Goal: Information Seeking & Learning: Find specific page/section

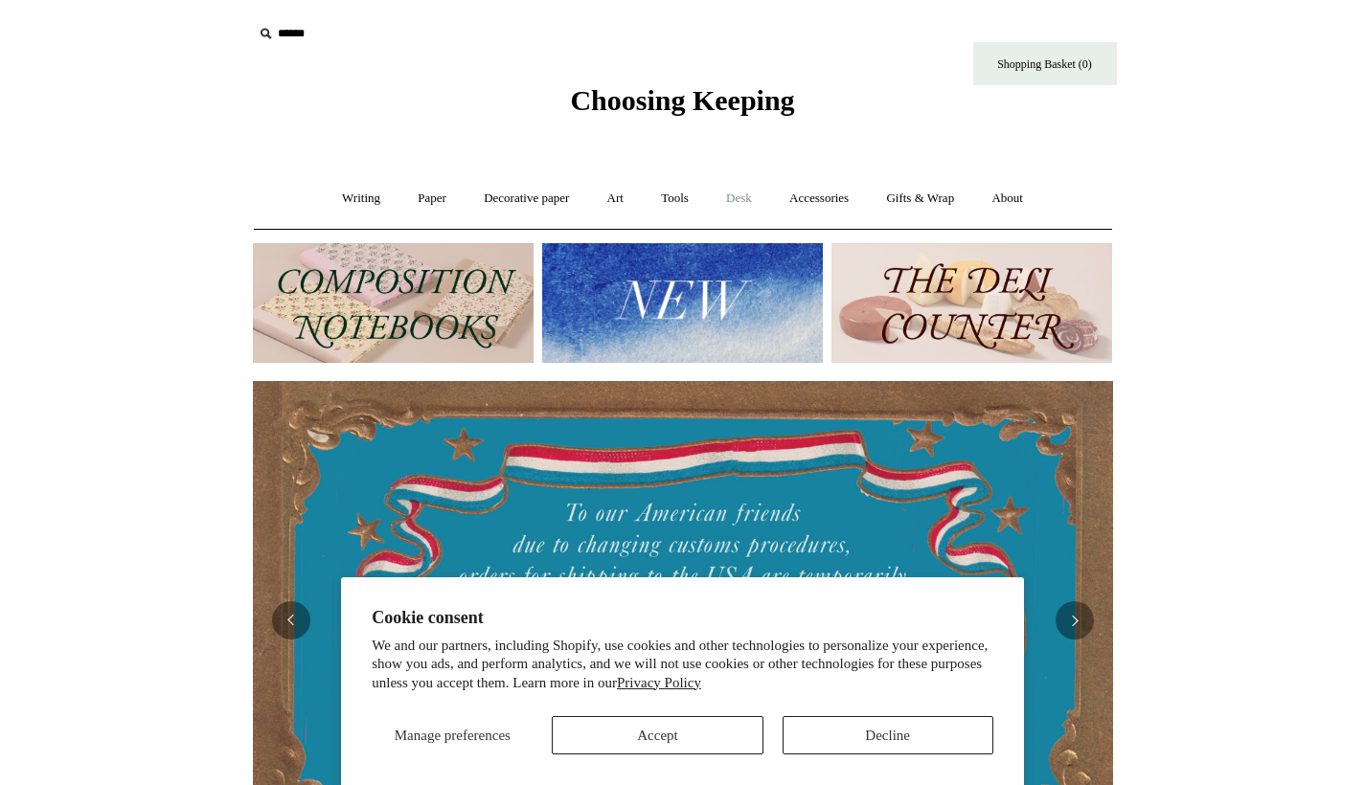
click at [745, 190] on link "Desk +" at bounding box center [739, 198] width 60 height 51
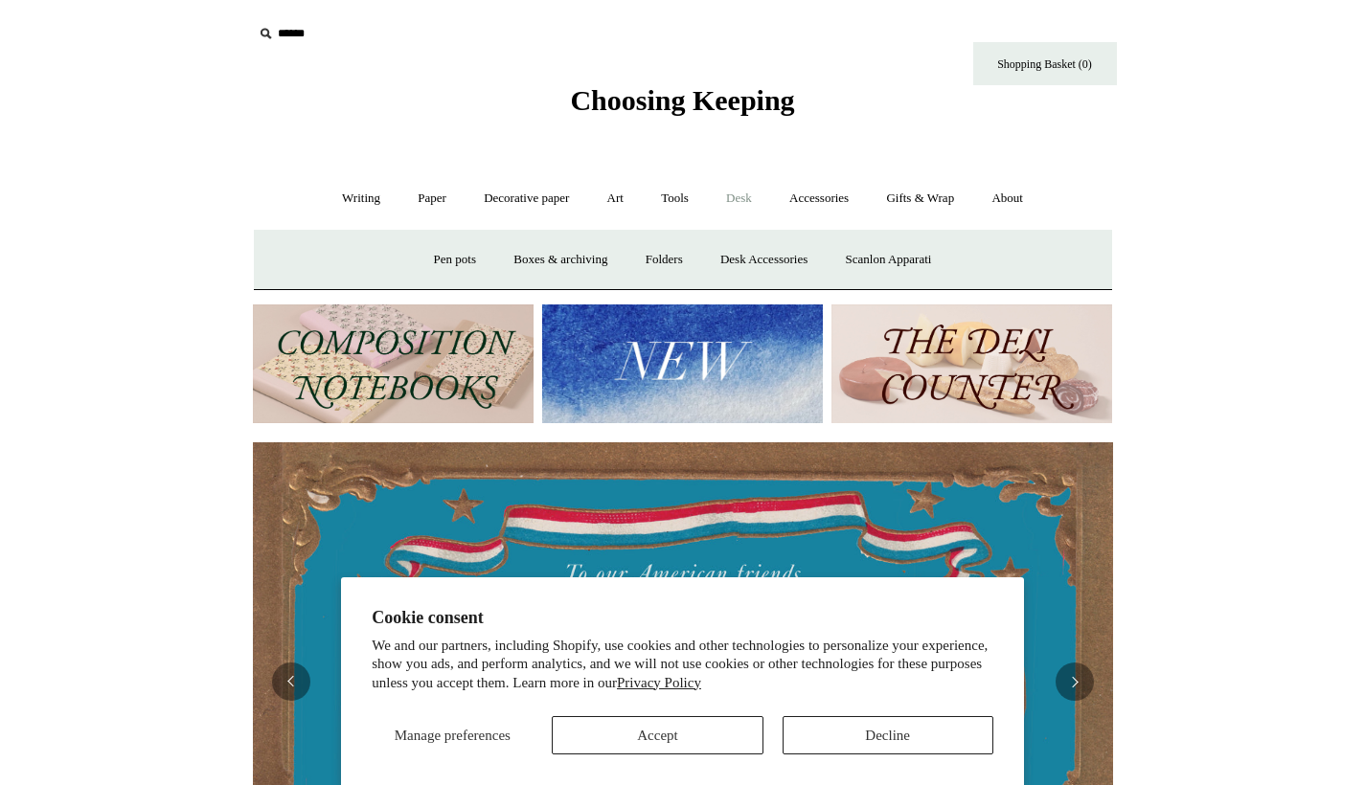
click at [664, 734] on button "Accept" at bounding box center [657, 736] width 211 height 38
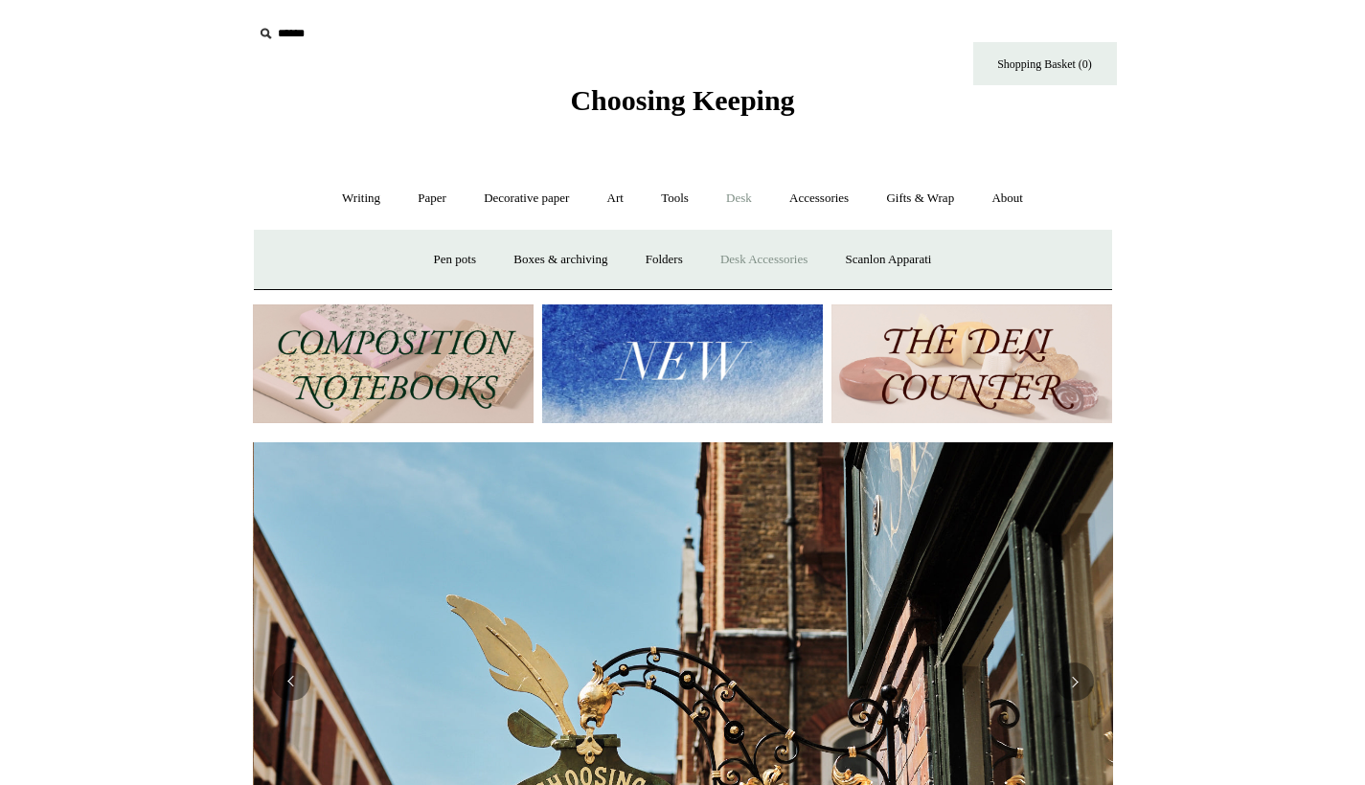
scroll to position [0, 860]
click at [758, 260] on link "Desk Accessories" at bounding box center [764, 260] width 122 height 51
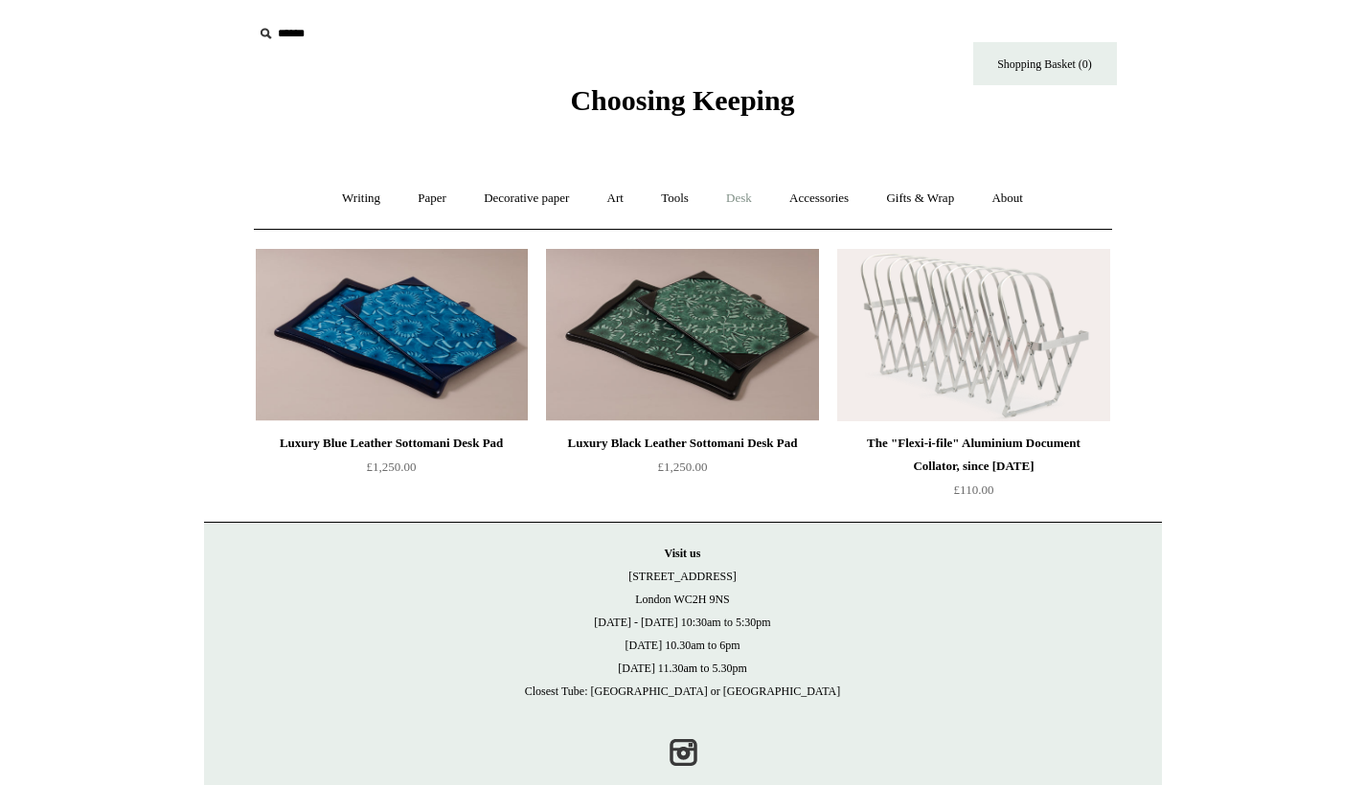
click at [743, 194] on link "Desk +" at bounding box center [739, 198] width 60 height 51
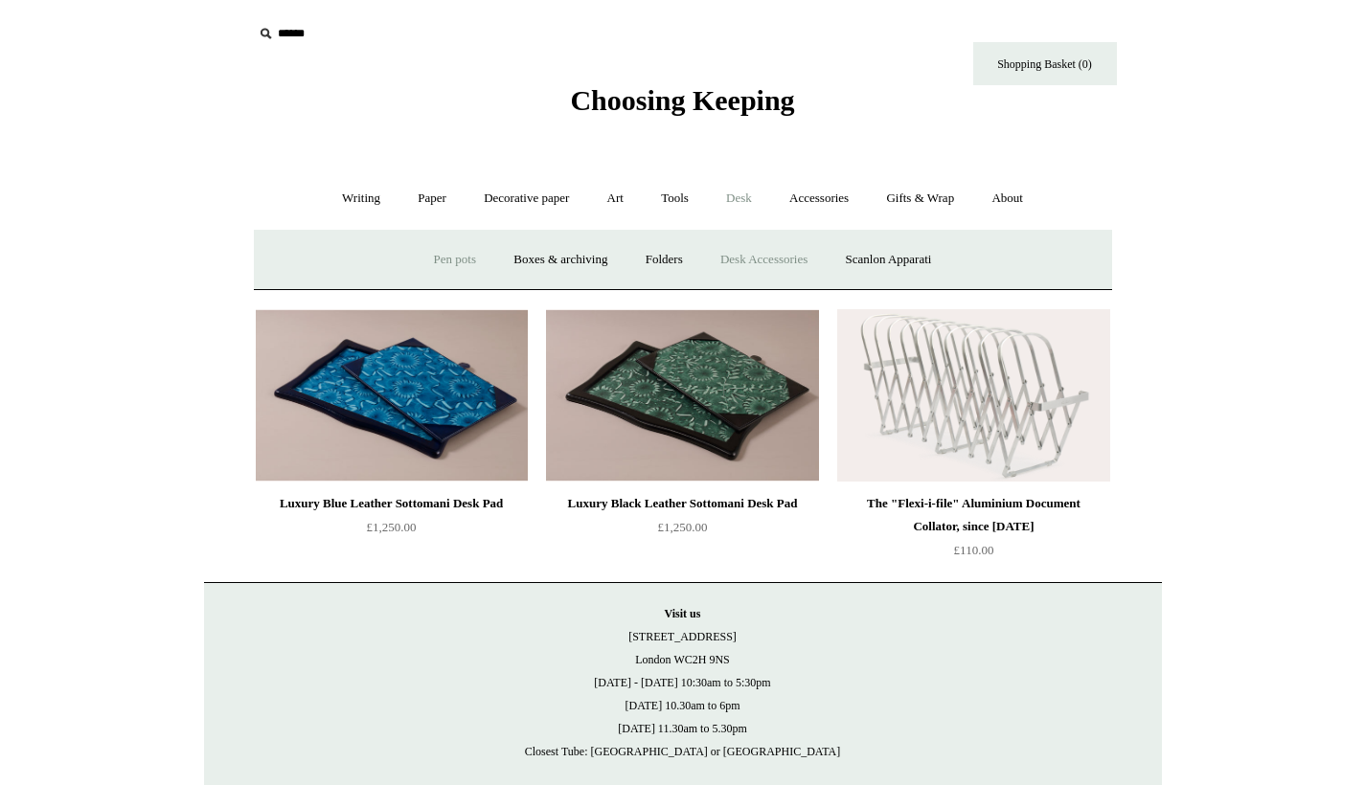
click at [420, 261] on link "Pen pots" at bounding box center [455, 260] width 77 height 51
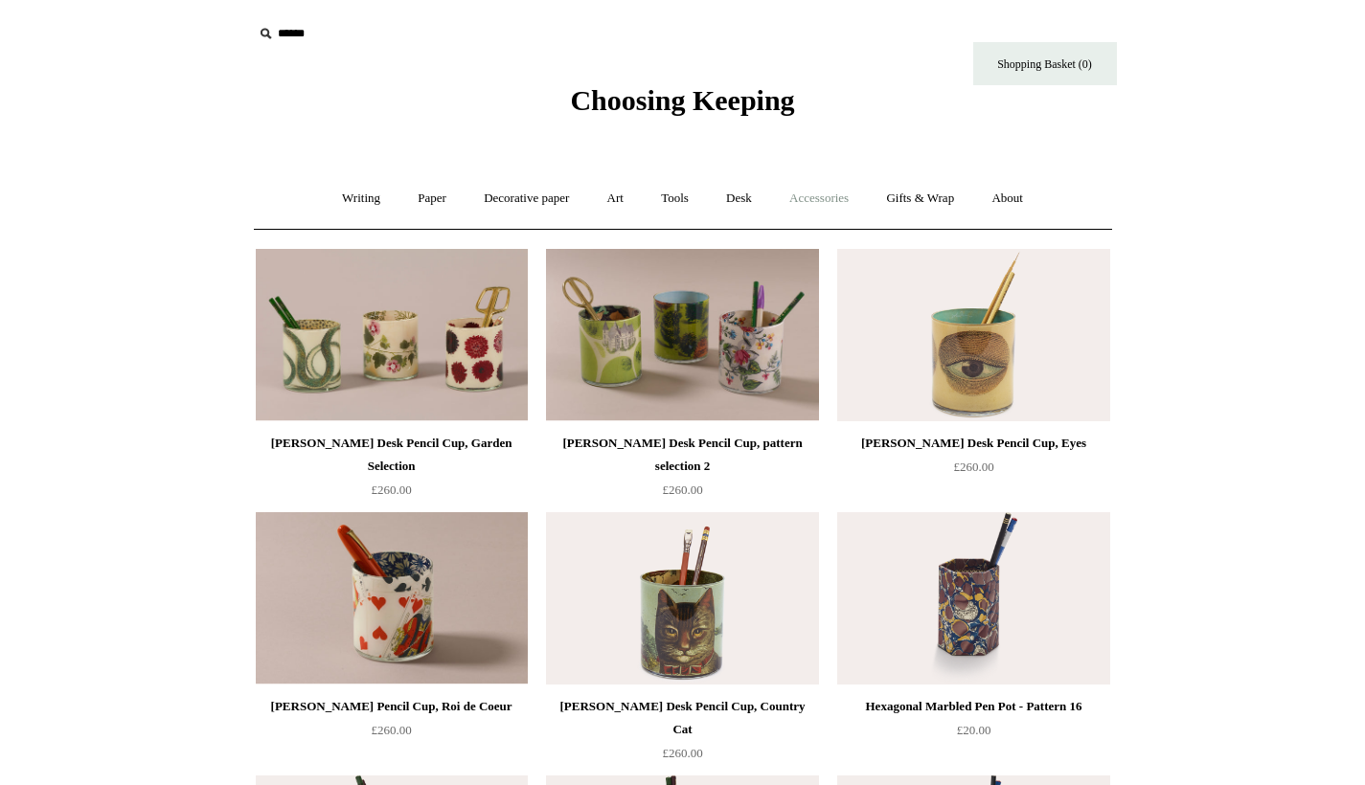
click at [836, 196] on link "Accessories +" at bounding box center [819, 198] width 94 height 51
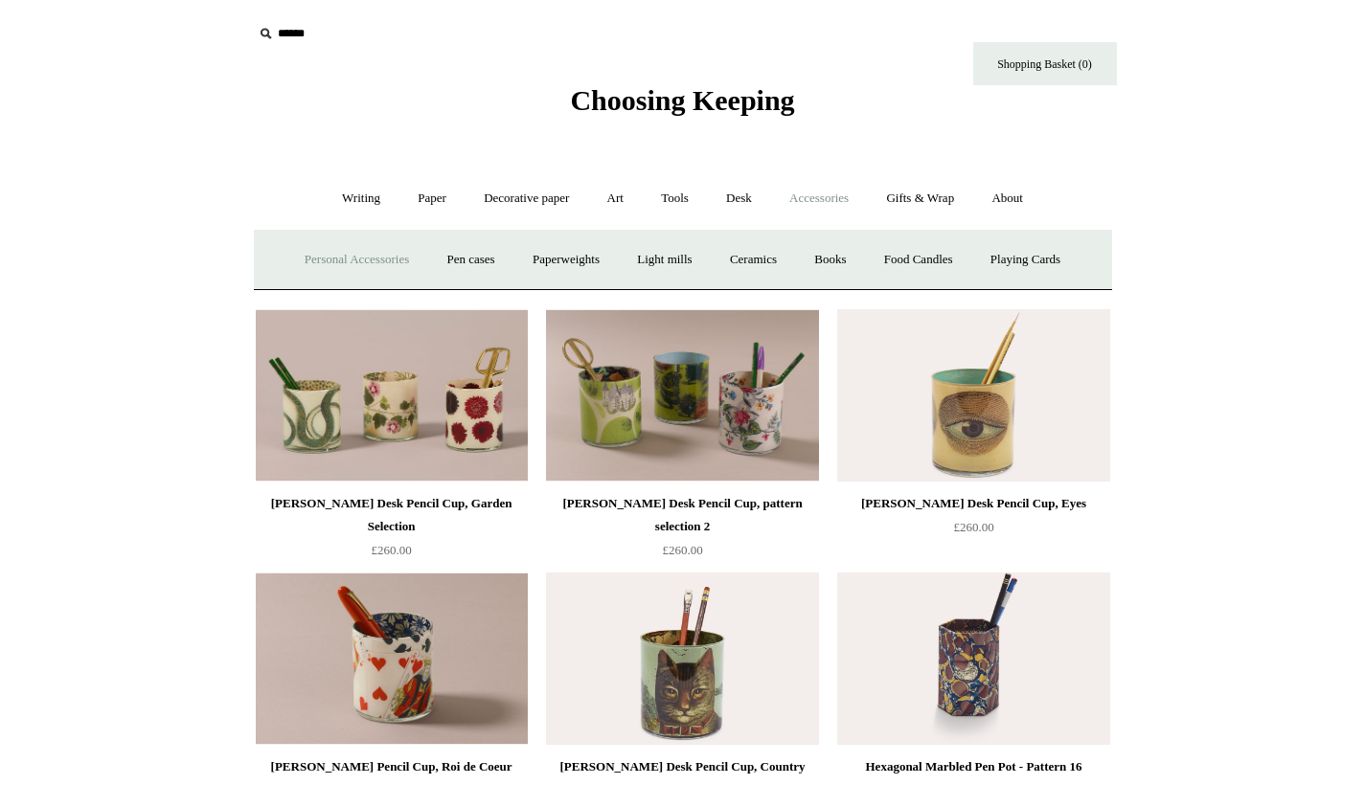
click at [340, 254] on link "Personal Accessories +" at bounding box center [356, 260] width 139 height 51
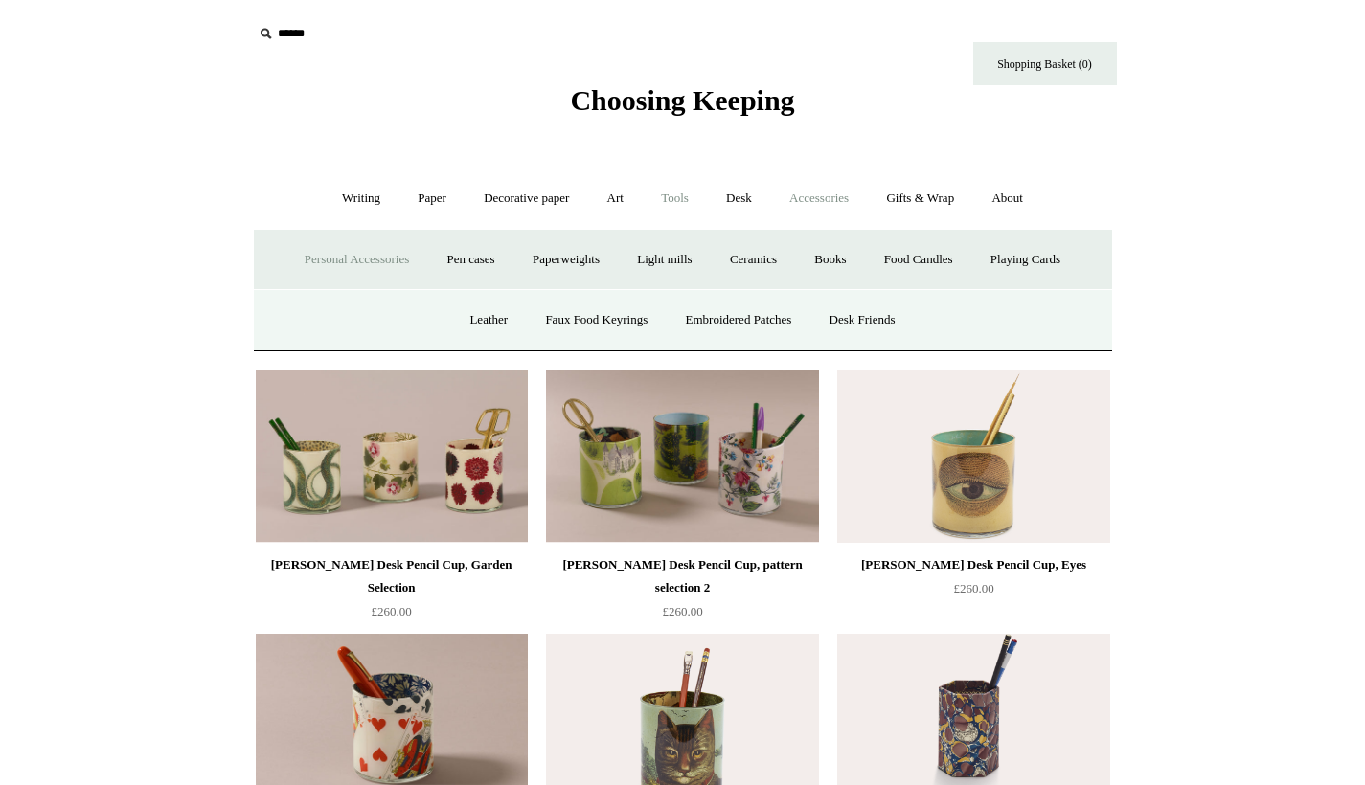
click at [677, 200] on link "Tools +" at bounding box center [675, 198] width 62 height 51
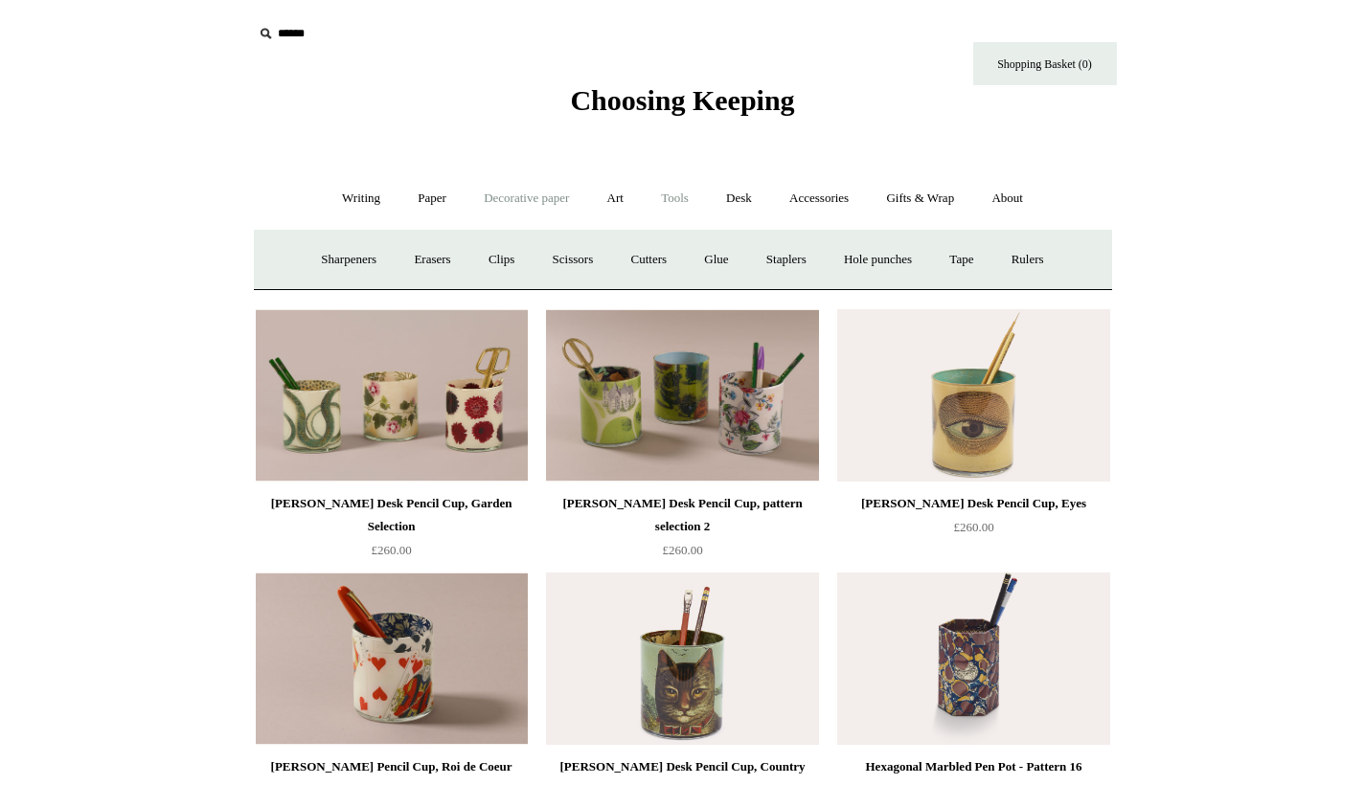
click at [530, 199] on link "Decorative paper +" at bounding box center [526, 198] width 120 height 51
click at [604, 261] on link "Marbled" at bounding box center [614, 260] width 77 height 51
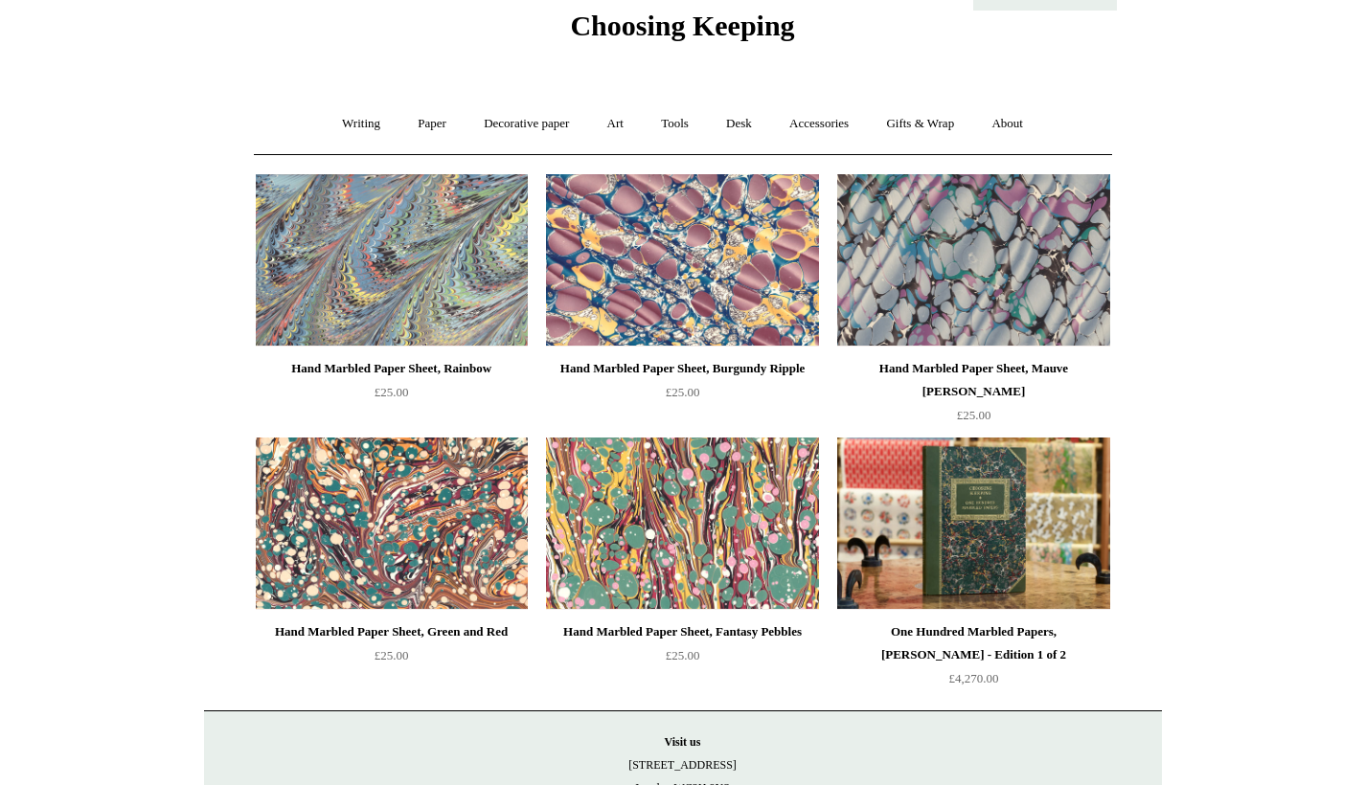
scroll to position [47, 0]
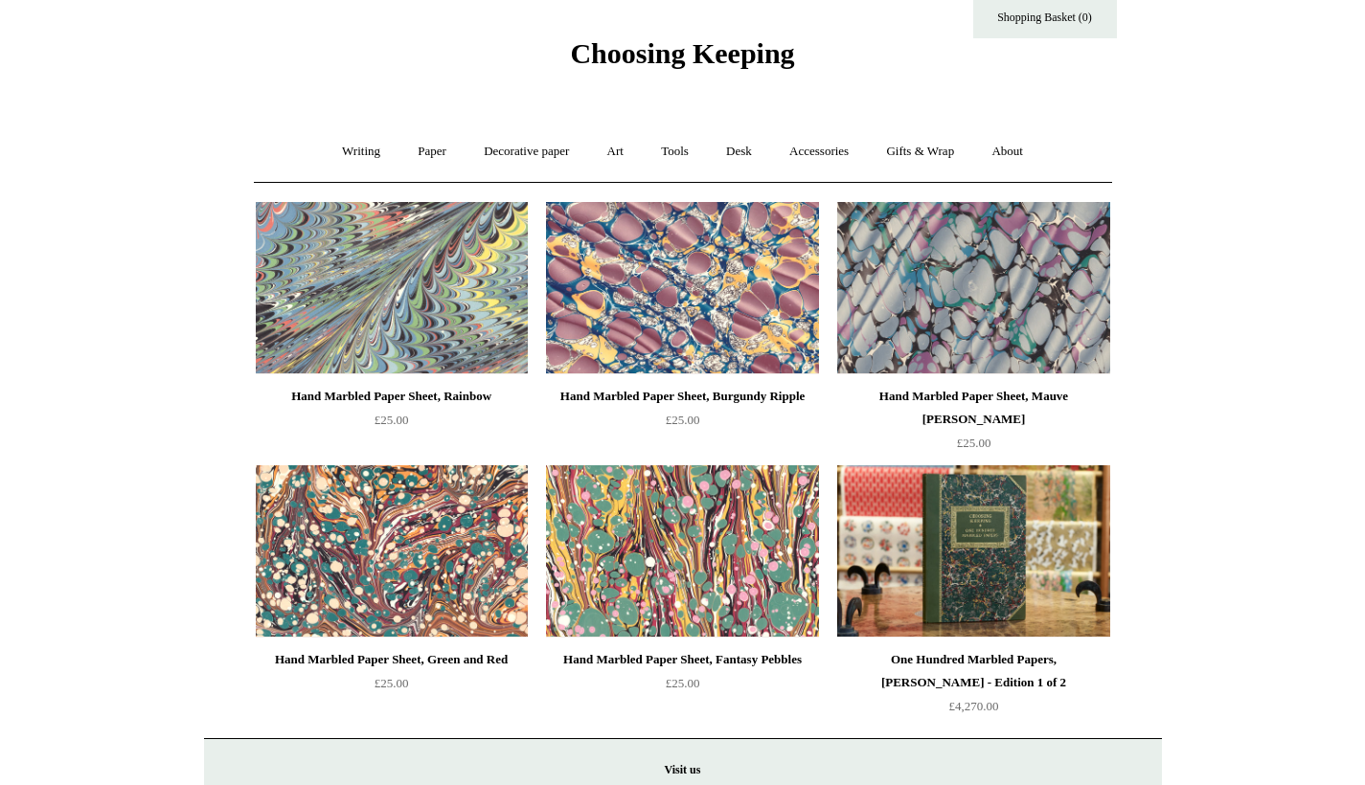
click at [401, 327] on img at bounding box center [392, 288] width 272 height 172
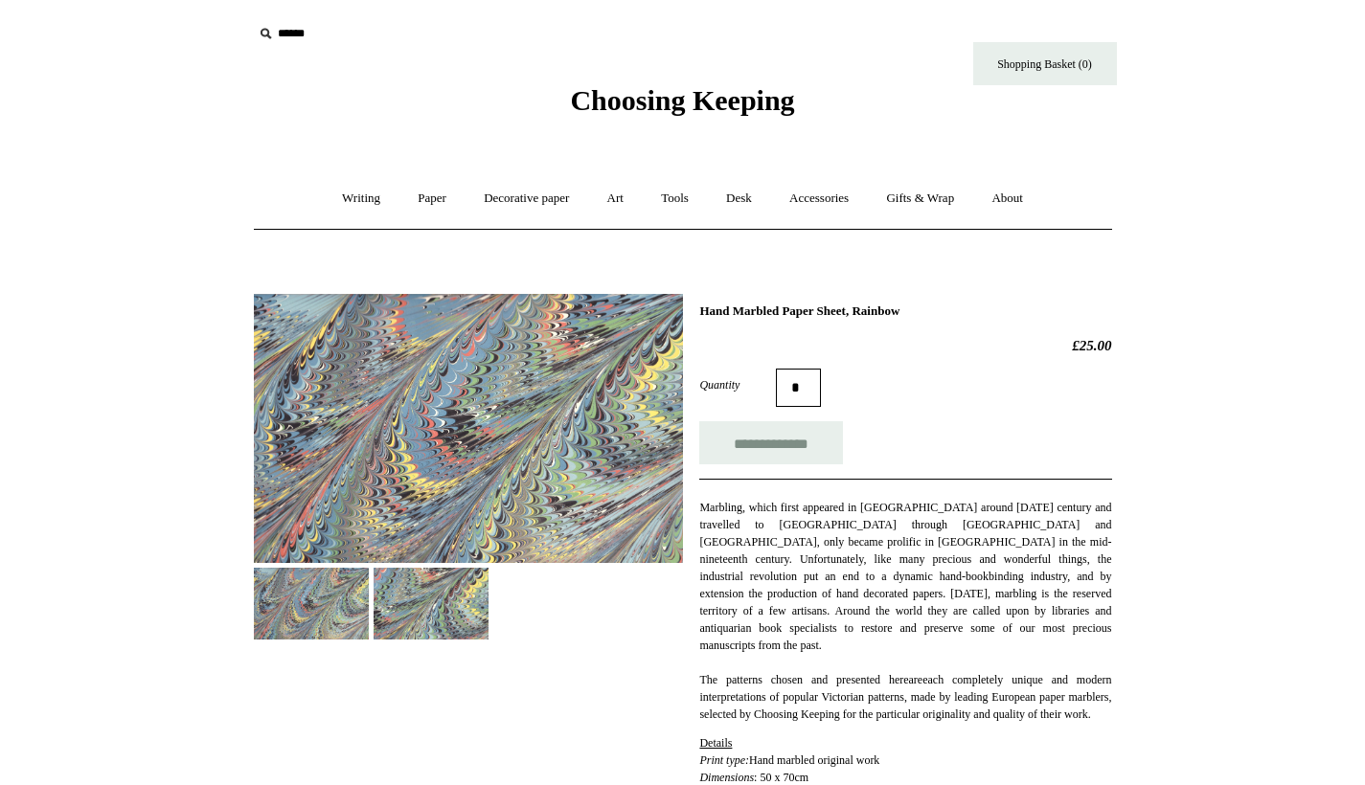
click at [291, 32] on input "text" at bounding box center [371, 33] width 236 height 35
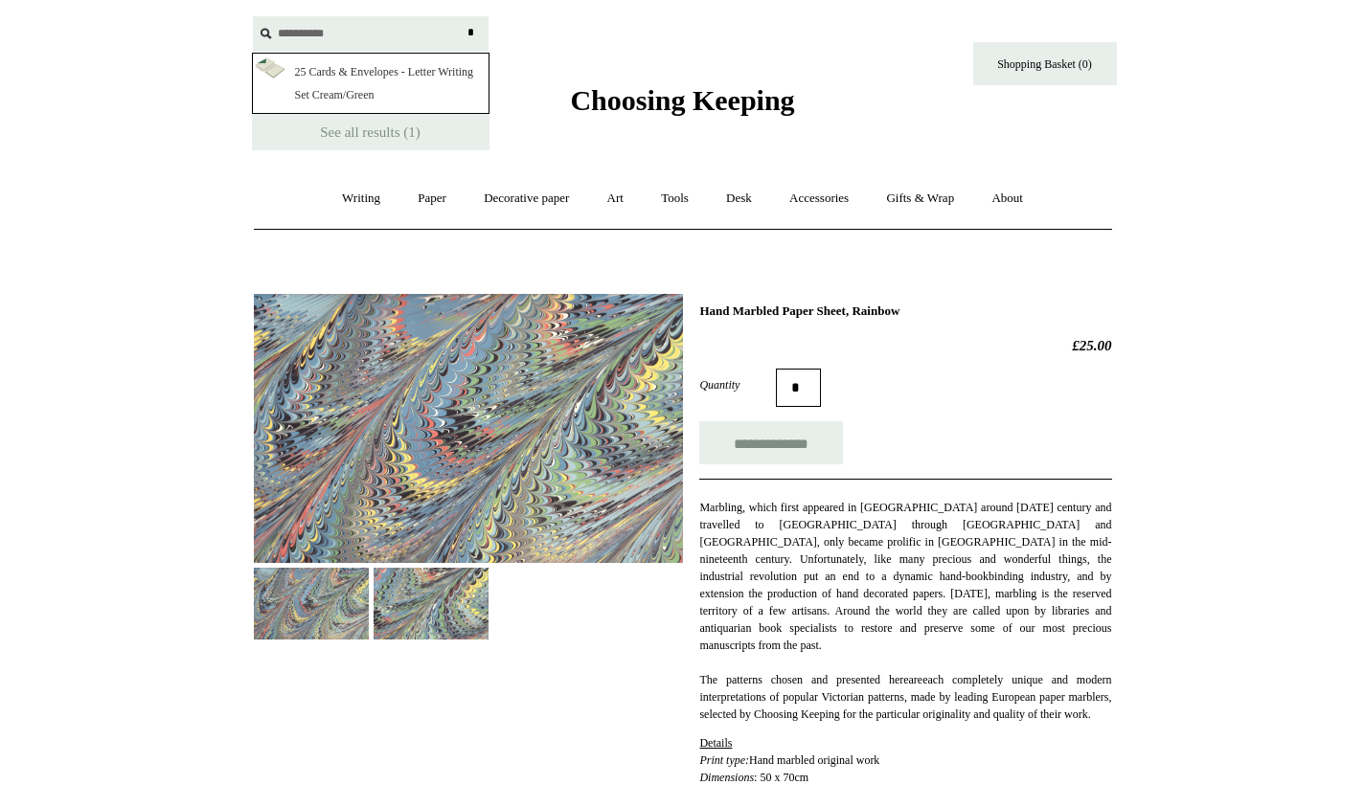
type input "**********"
click at [470, 33] on input "*" at bounding box center [471, 33] width 19 height 34
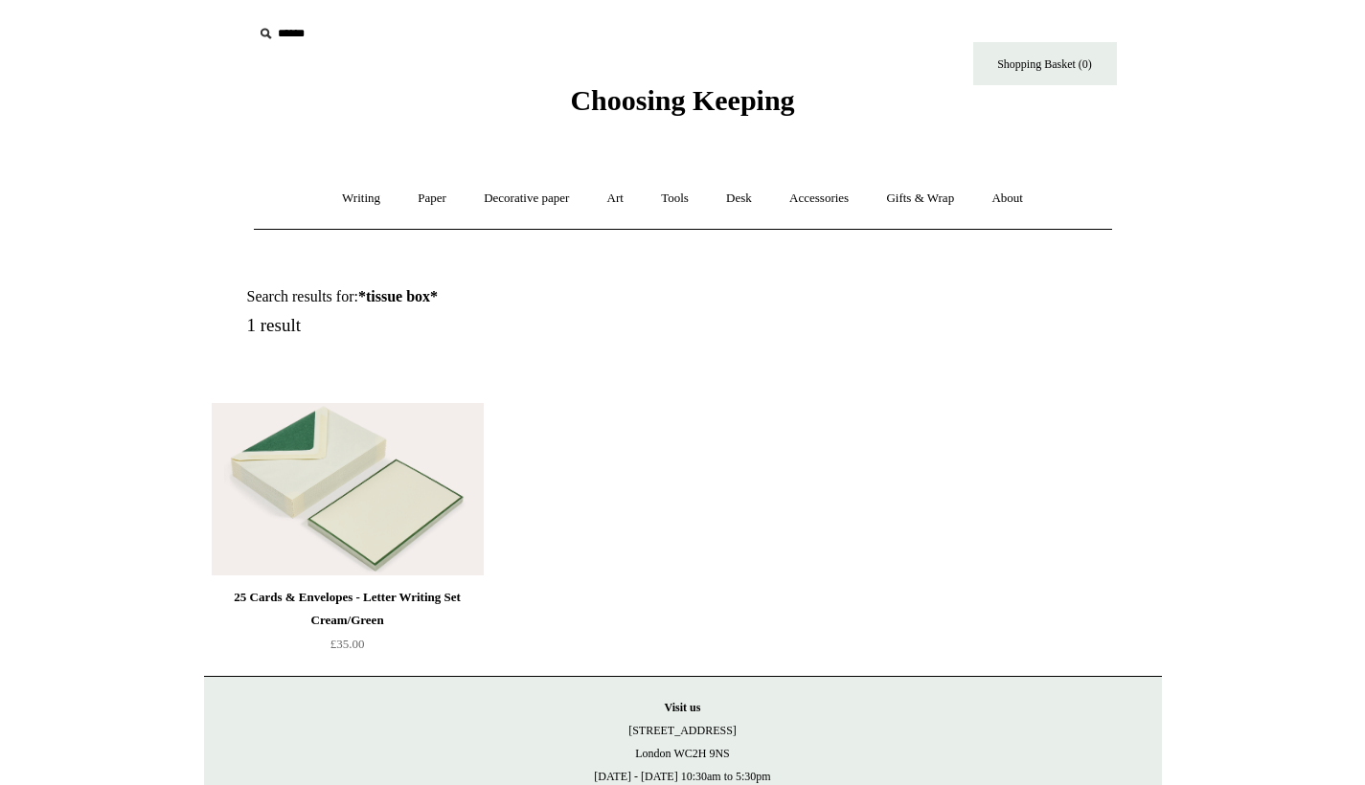
click at [287, 34] on input "text" at bounding box center [371, 33] width 236 height 35
type input "***"
click at [470, 33] on input "*" at bounding box center [471, 33] width 19 height 34
